Goal: Information Seeking & Learning: Learn about a topic

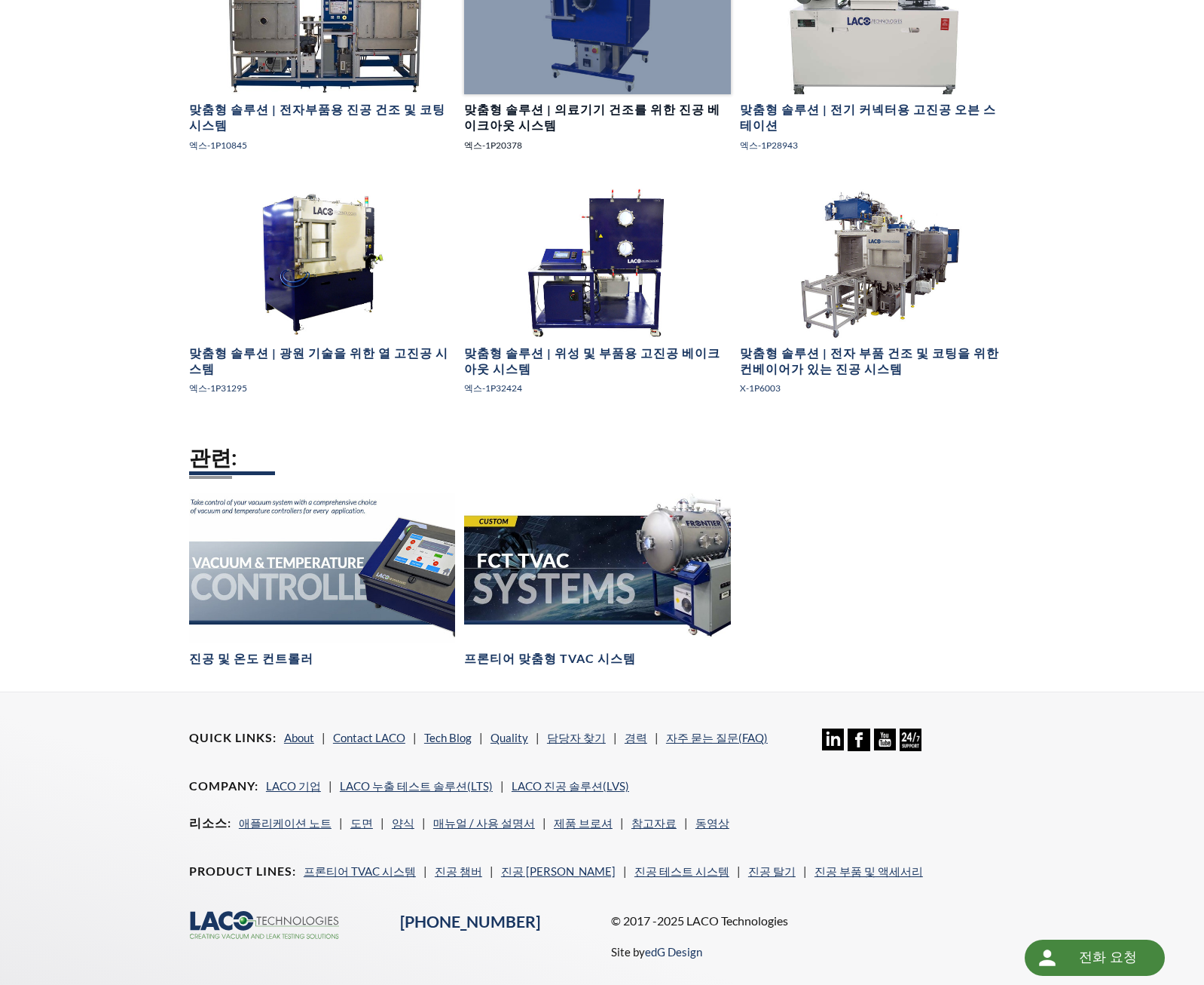
scroll to position [2108, 0]
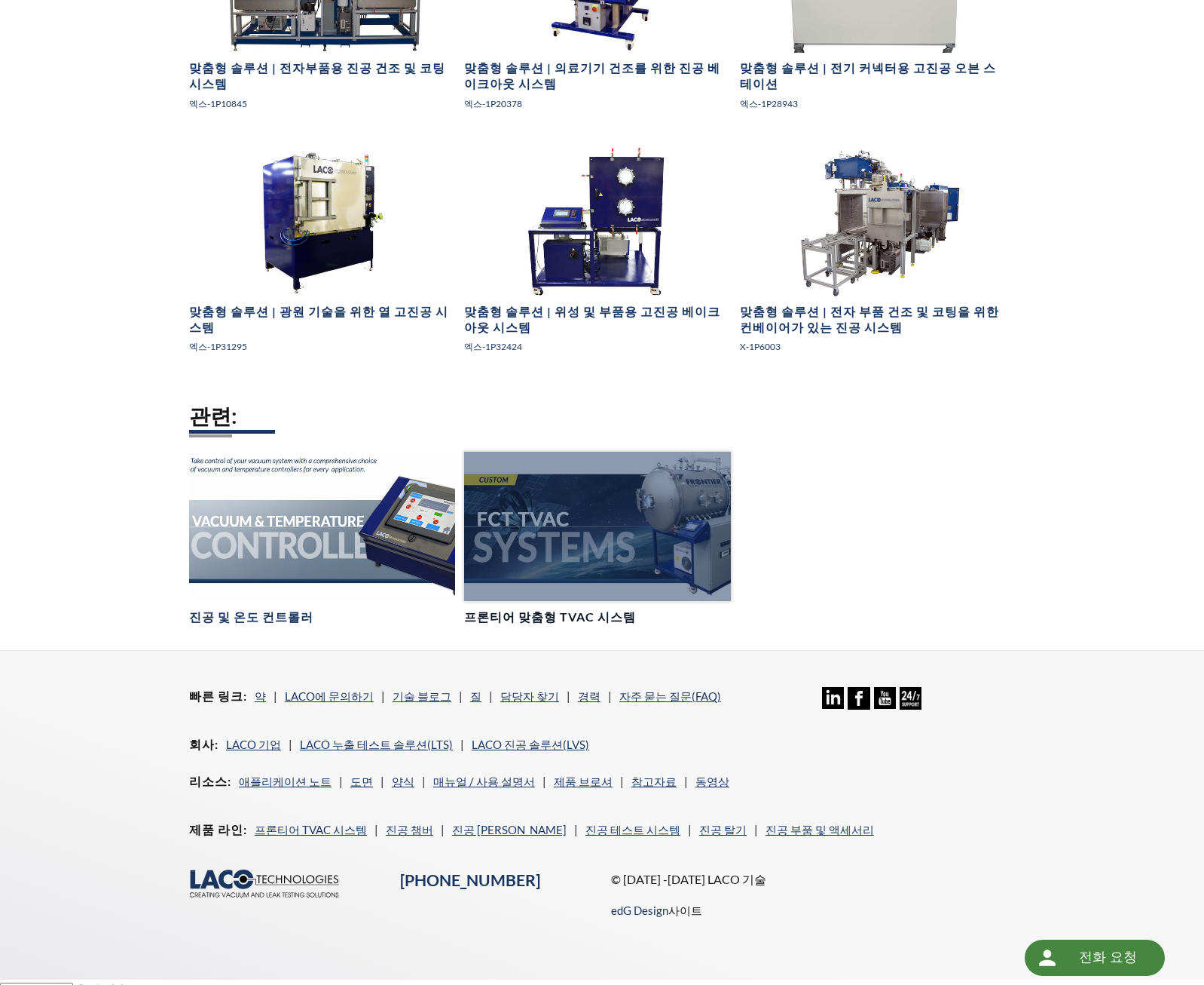
click at [589, 609] on h4 "프론티어 맞춤형 TVAC 시스템" at bounding box center [550, 617] width 172 height 16
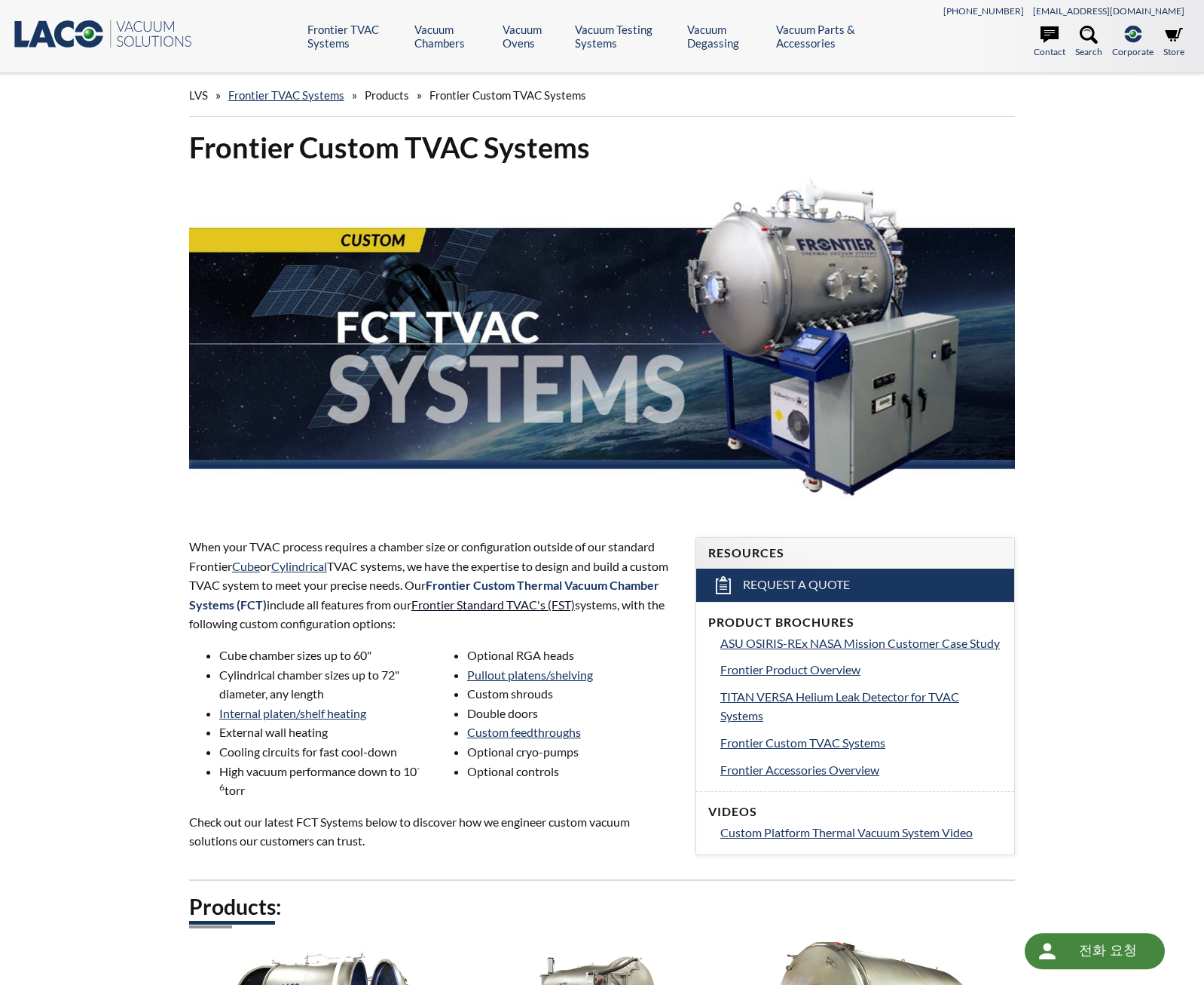
select select "언어 번역 위젯"
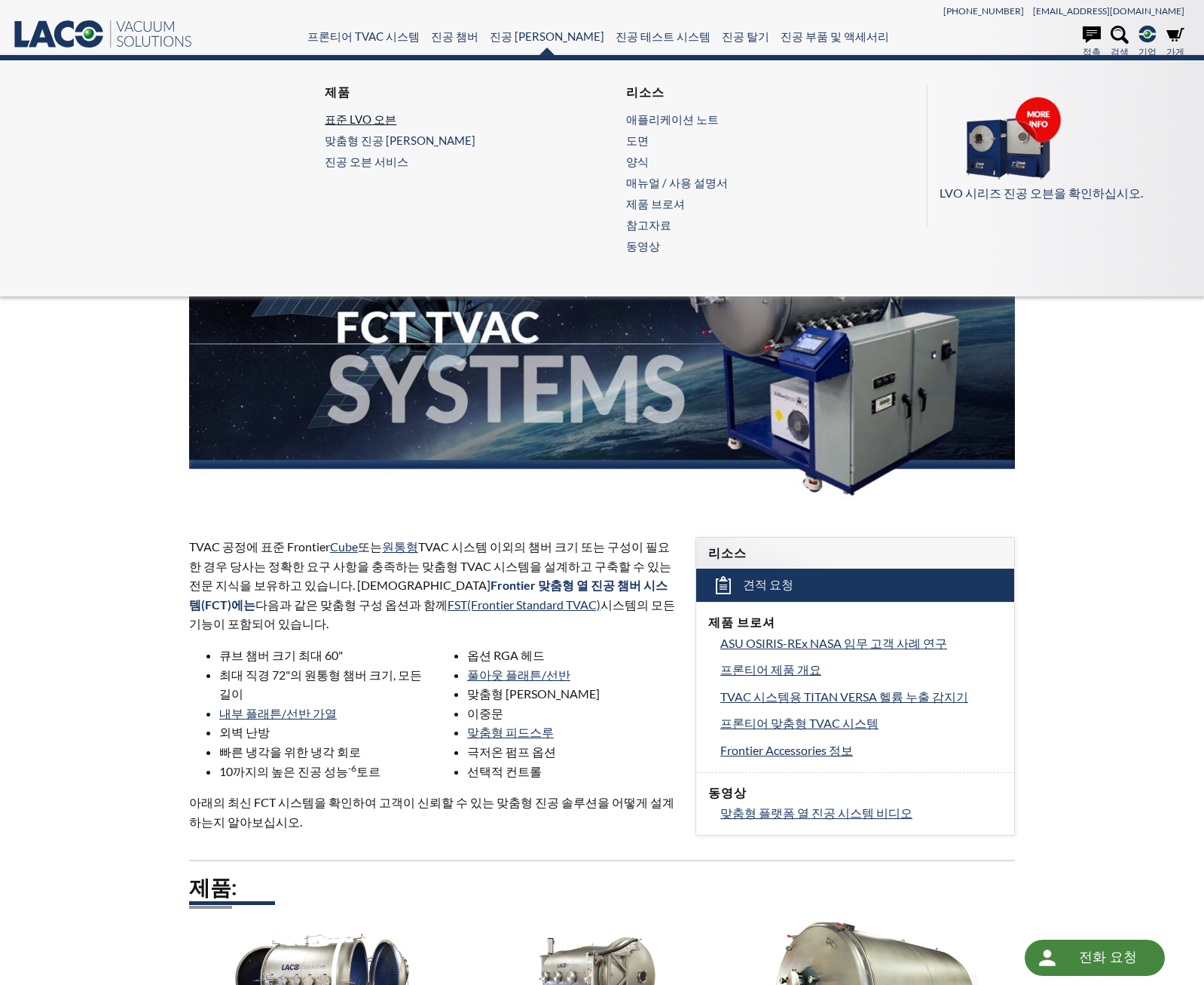
click at [370, 119] on link "표준 LVO 오븐" at bounding box center [448, 119] width 246 height 14
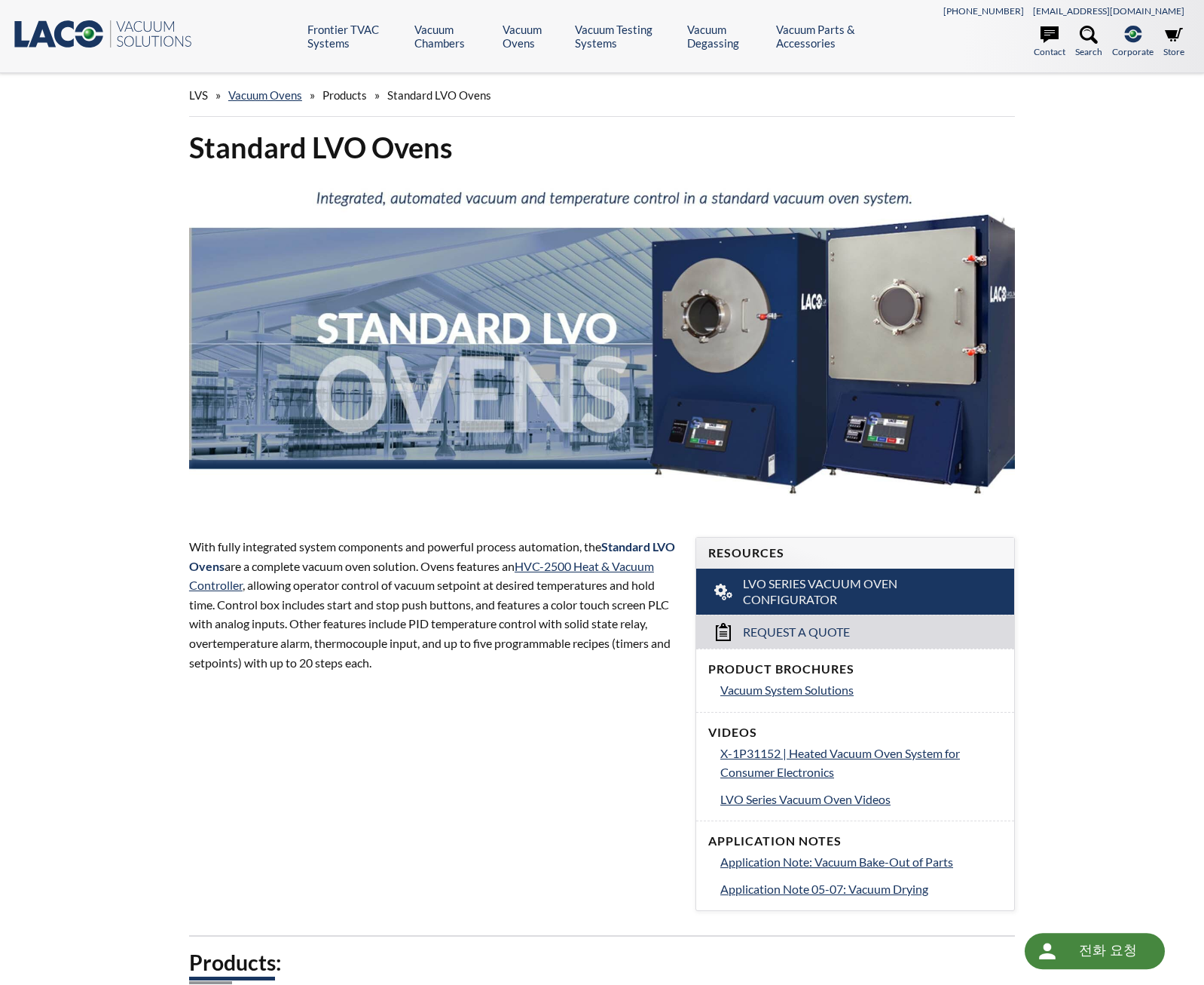
select select "언어 번역 위젯"
